Goal: Task Accomplishment & Management: Complete application form

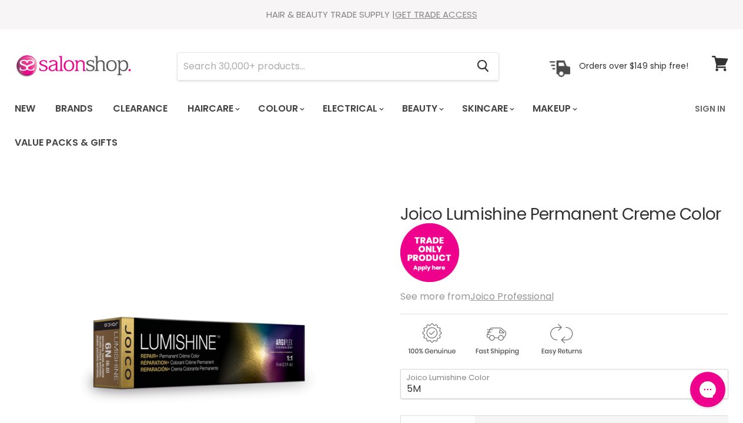
click at [720, 382] on button "Chat with us" at bounding box center [707, 389] width 35 height 35
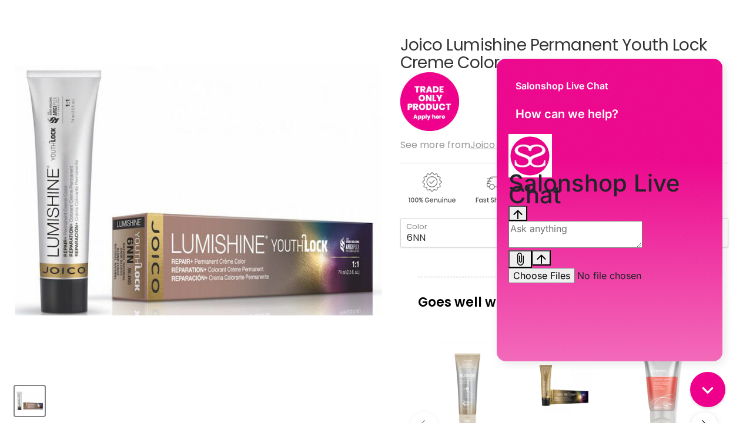
click at [400, 347] on div "Goes well with imageUrl Joico Blonde Life Crème Lightener $47.50 imageUrl Joico…" at bounding box center [564, 400] width 328 height 246
select select "7NNWC"
drag, startPoint x: 633, startPoint y: 102, endPoint x: 808, endPoint y: 63, distance: 178.9
click at [732, 63] on html "Salonshop Live Chat How can we help? Salonshop Live Chat History has been fetch…" at bounding box center [609, 212] width 243 height 318
click at [702, 61] on div "Salonshop Live Chat" at bounding box center [610, 80] width 226 height 42
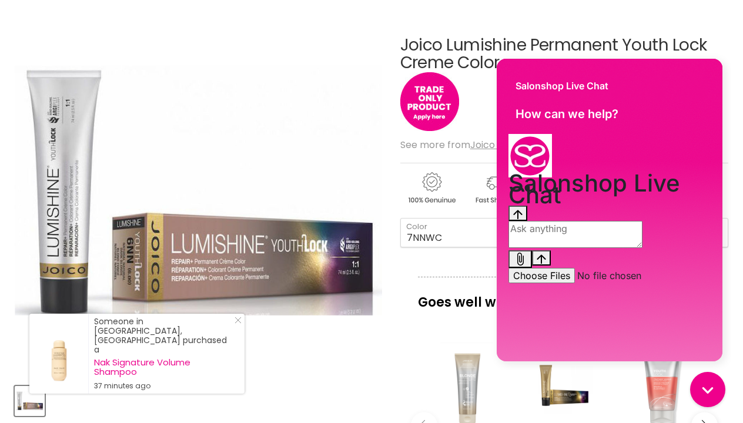
click at [712, 348] on div "Salonshop Live Chat History has been fetched Total: 0.00 Something went wrong" at bounding box center [610, 241] width 226 height 214
click at [710, 390] on icon "Close gorgias live chat" at bounding box center [708, 389] width 13 height 13
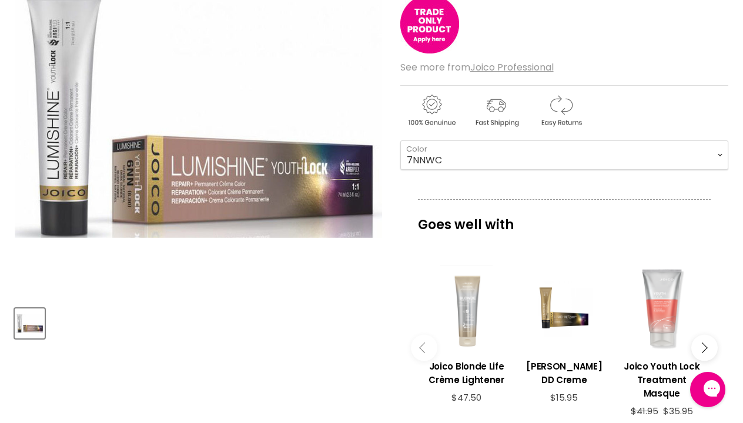
scroll to position [241, 0]
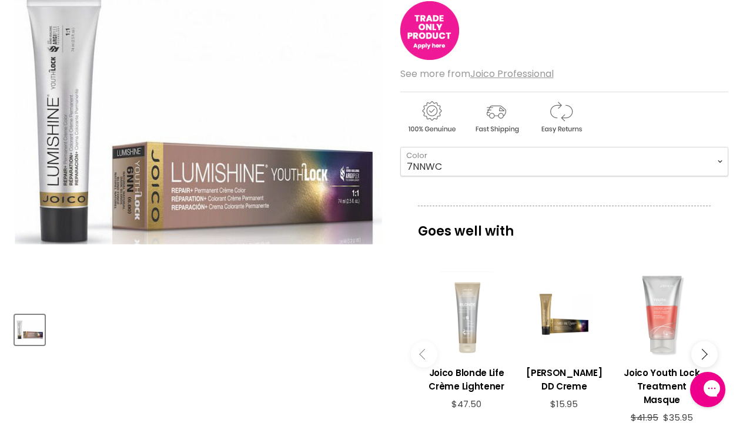
click at [428, 29] on img "Main content" at bounding box center [429, 30] width 59 height 59
